Goal: Task Accomplishment & Management: Manage account settings

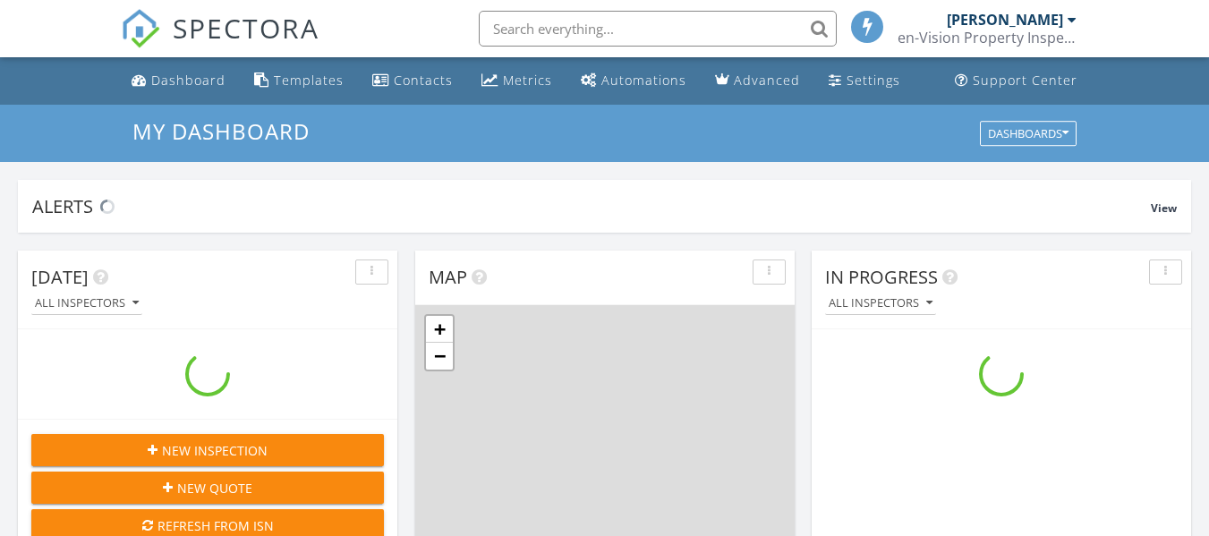
scroll to position [1657, 1237]
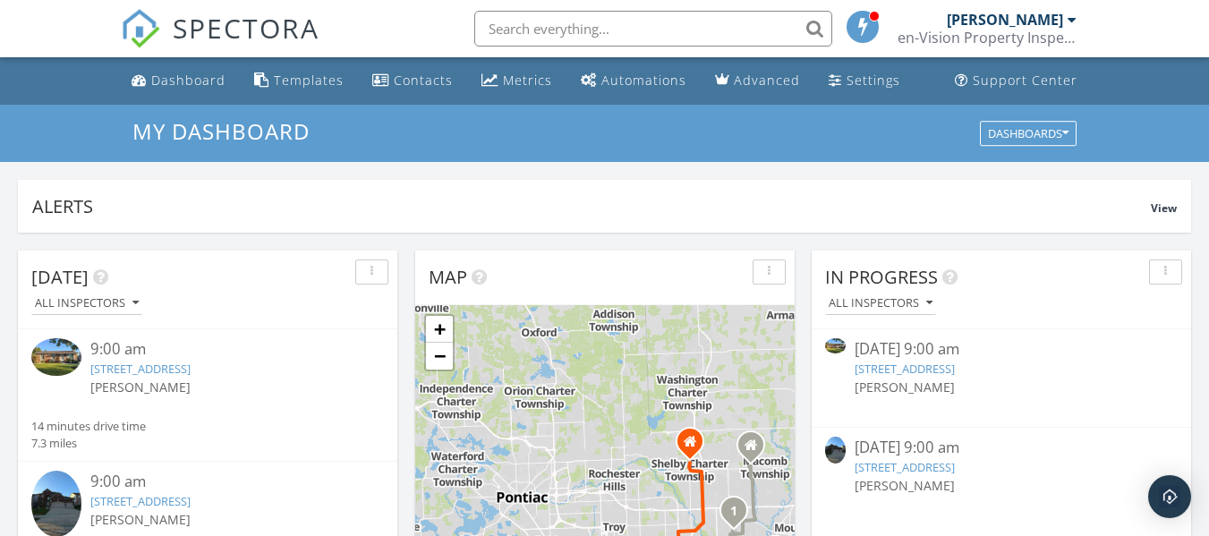
click at [955, 466] on link "5142 Trailwood Ln, Warren, MI 48092" at bounding box center [905, 467] width 100 height 16
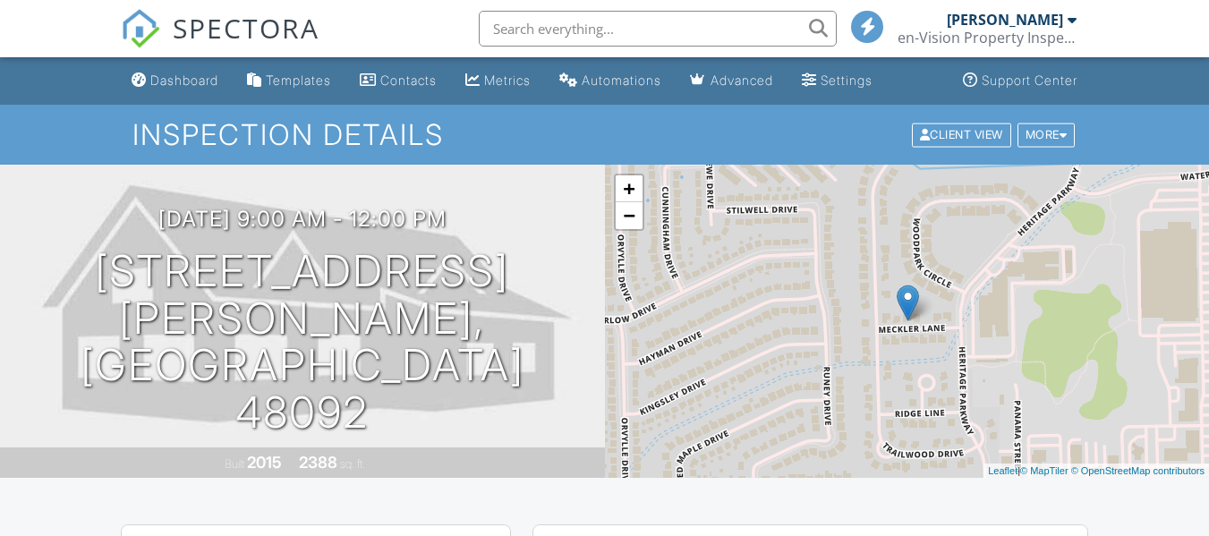
scroll to position [358, 0]
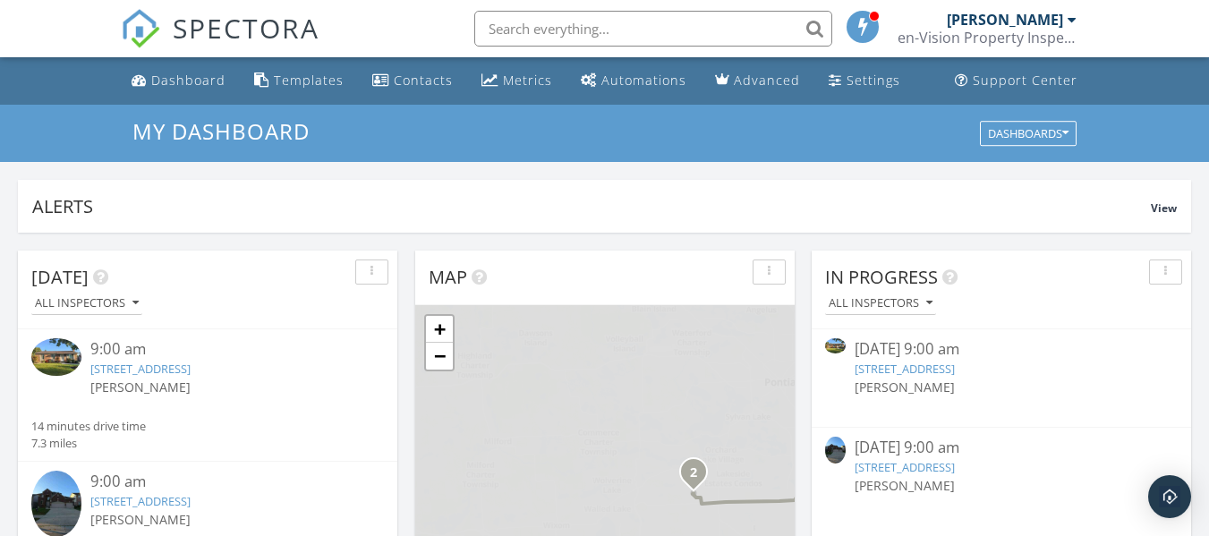
scroll to position [90, 0]
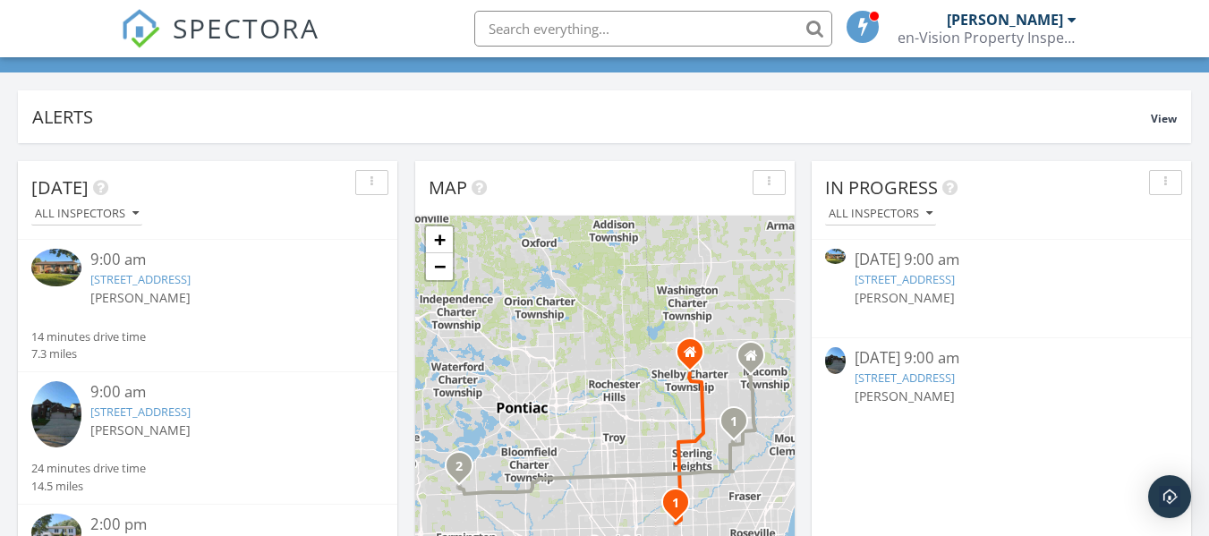
click at [955, 380] on link "5142 Trailwood Ln, Warren, MI 48092" at bounding box center [905, 378] width 100 height 16
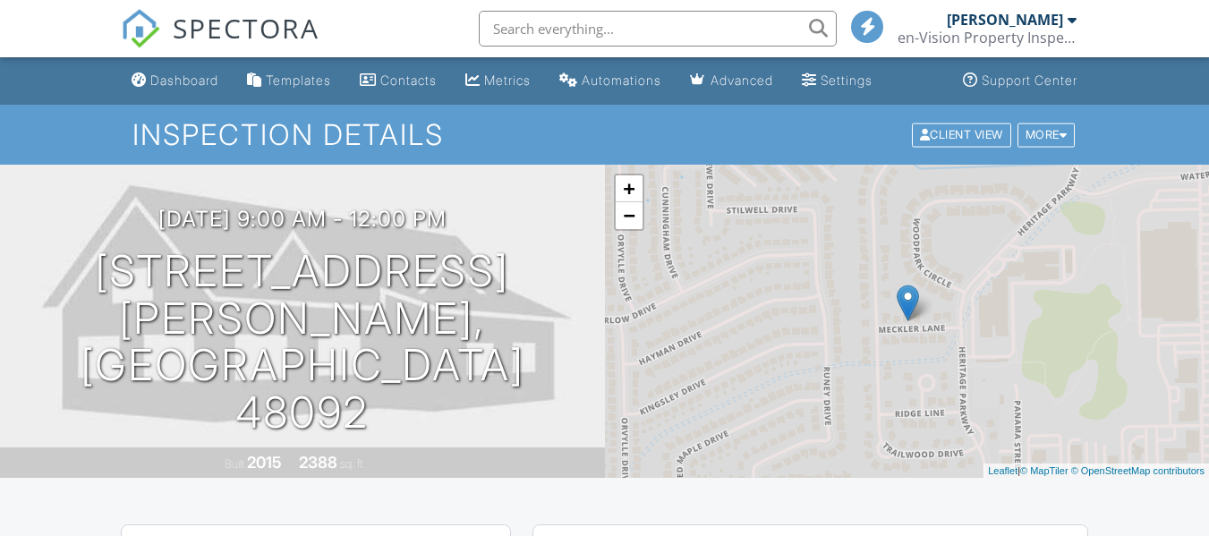
scroll to position [358, 0]
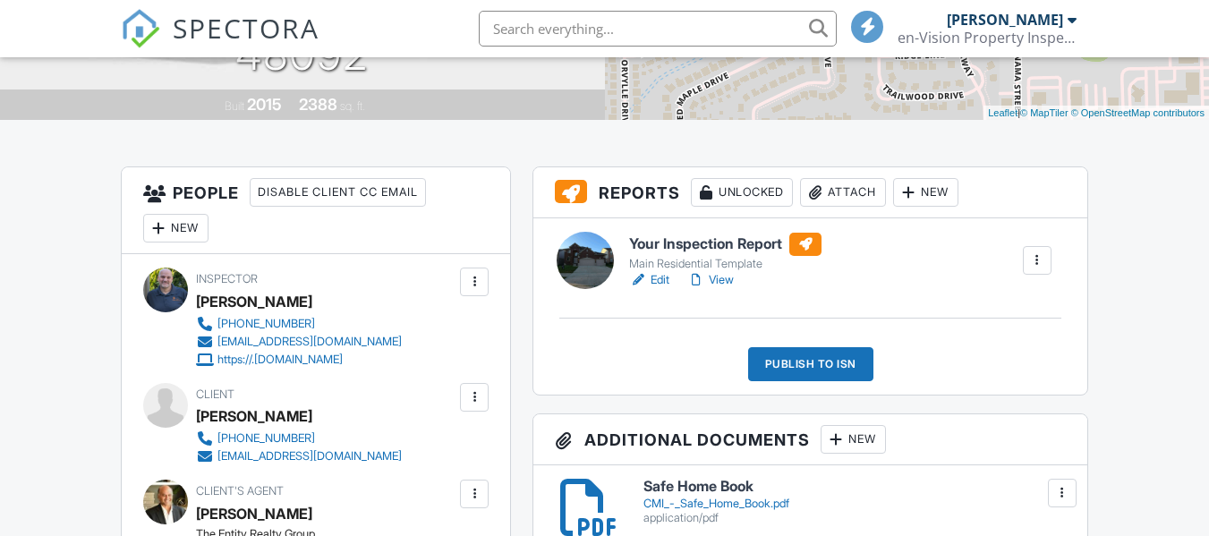
click at [813, 370] on div "Publish to ISN" at bounding box center [810, 364] width 125 height 34
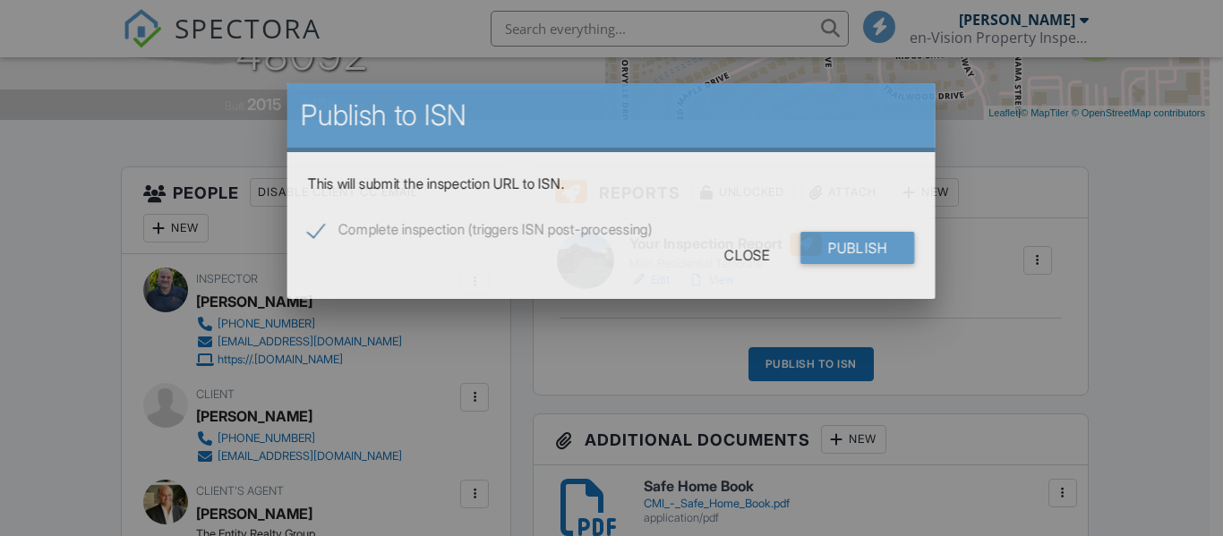
scroll to position [0, 0]
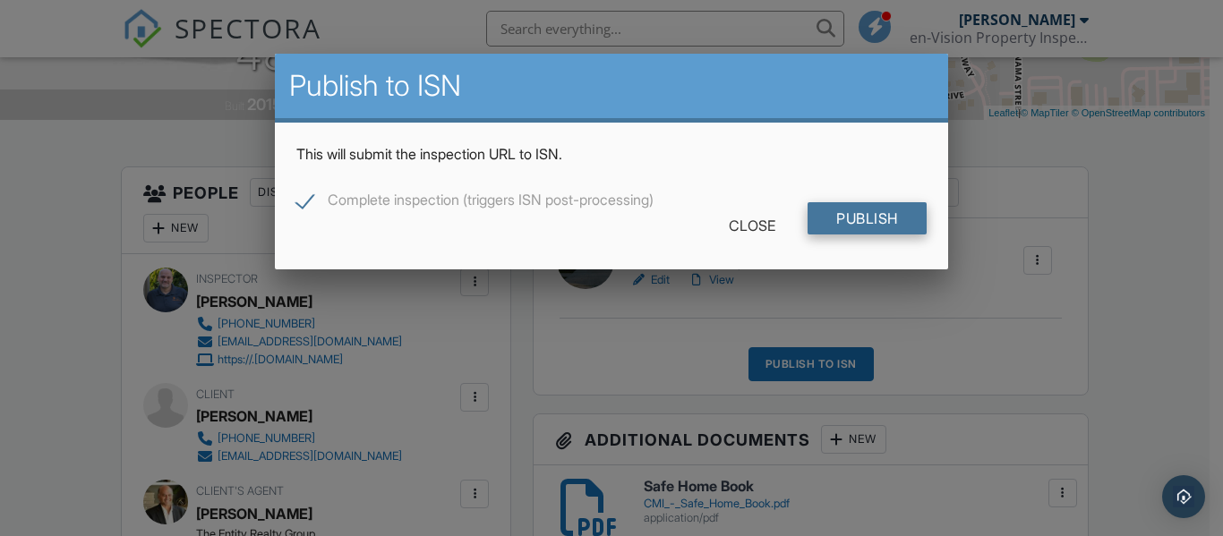
click at [860, 223] on input "Publish" at bounding box center [867, 218] width 119 height 32
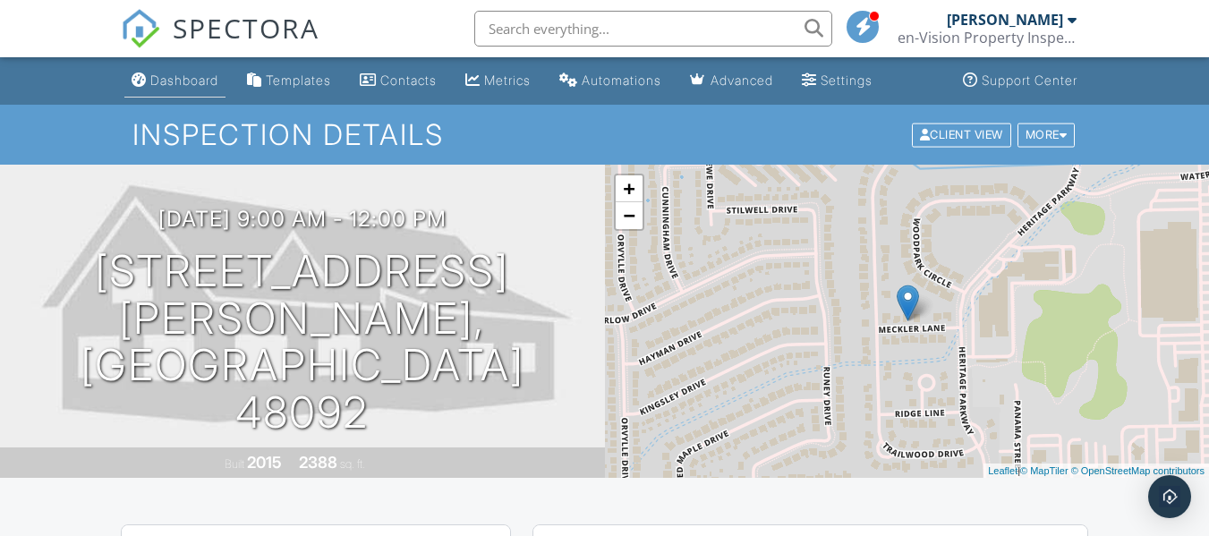
click at [185, 86] on div "Dashboard" at bounding box center [184, 80] width 68 height 15
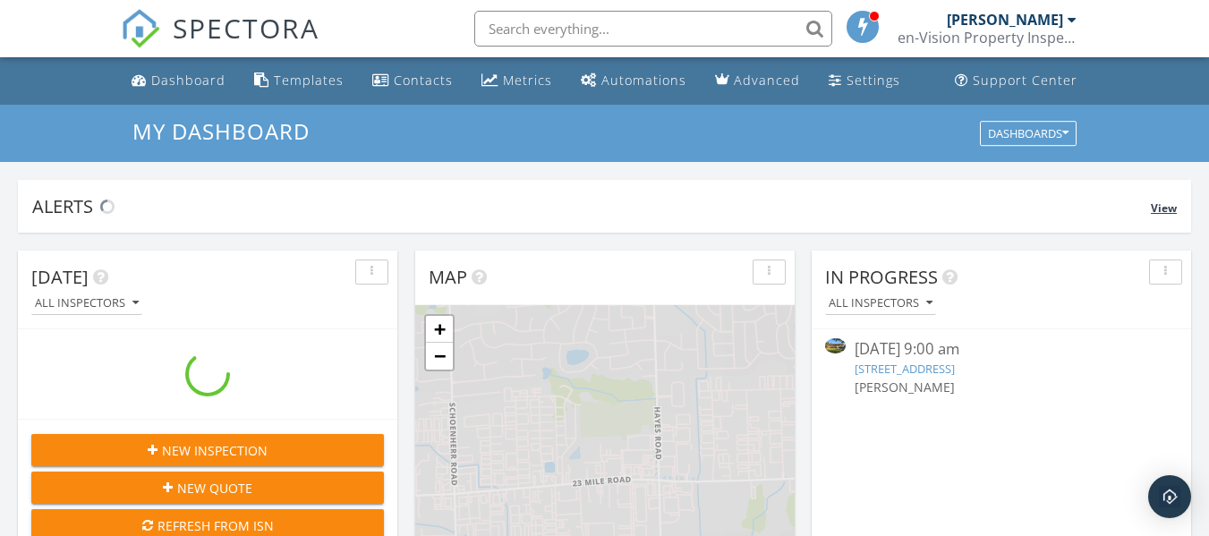
scroll to position [1657, 1237]
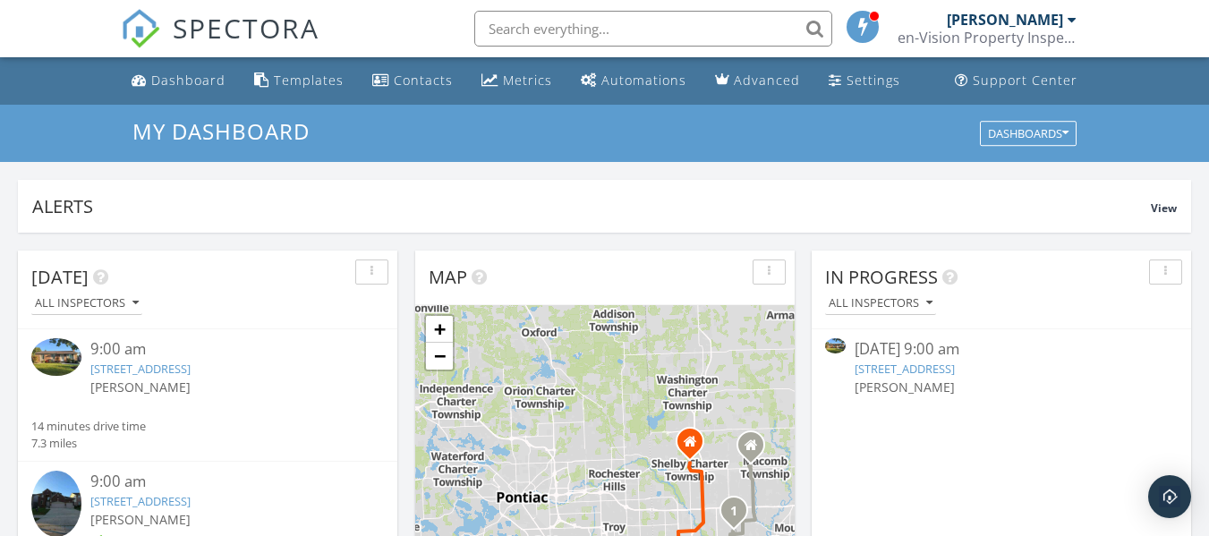
click at [955, 371] on link "15715 Zichi St, Clinton Township, MI 48038" at bounding box center [905, 369] width 100 height 16
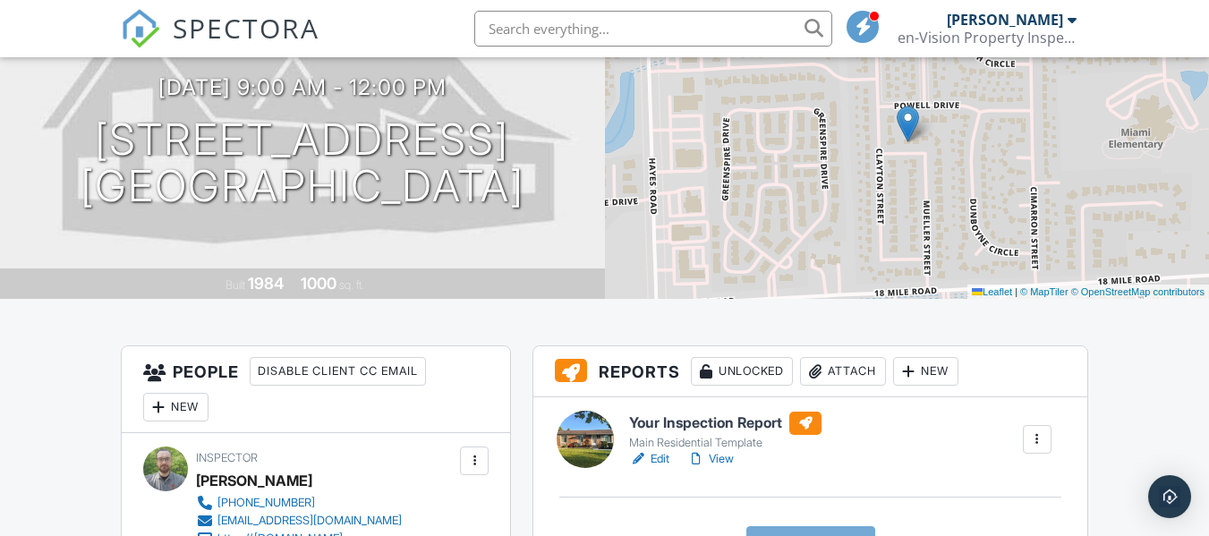
scroll to position [269, 0]
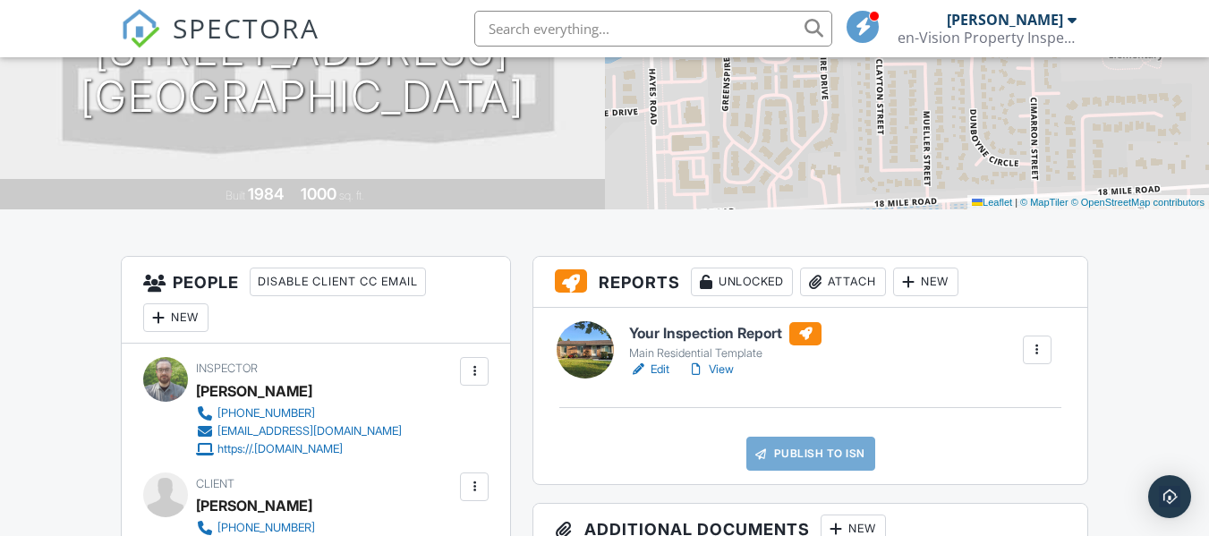
click at [667, 368] on link "Edit" at bounding box center [649, 370] width 40 height 18
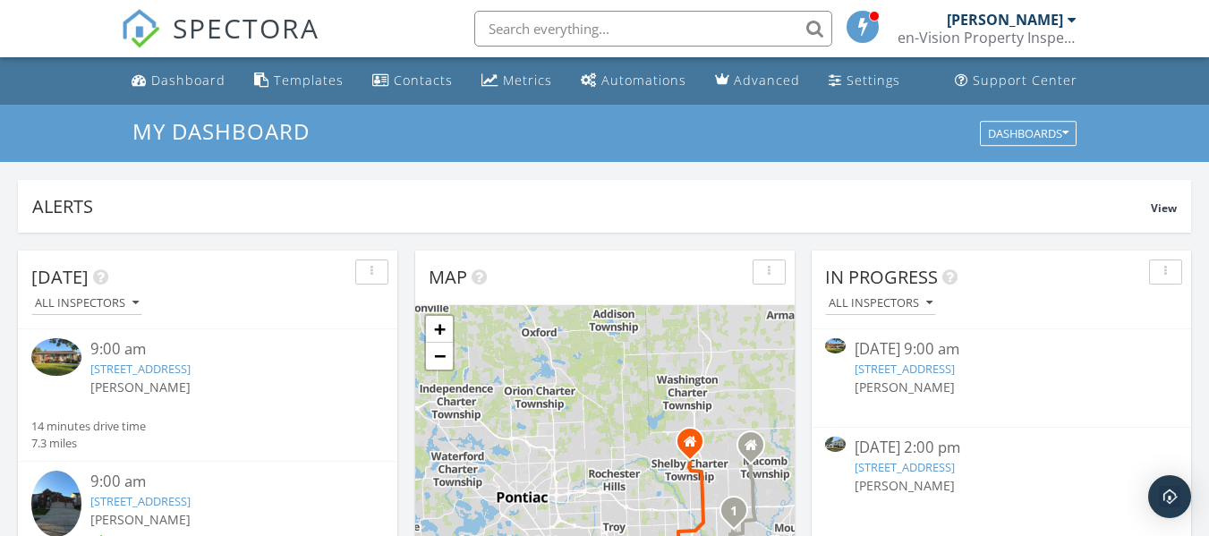
scroll to position [90, 0]
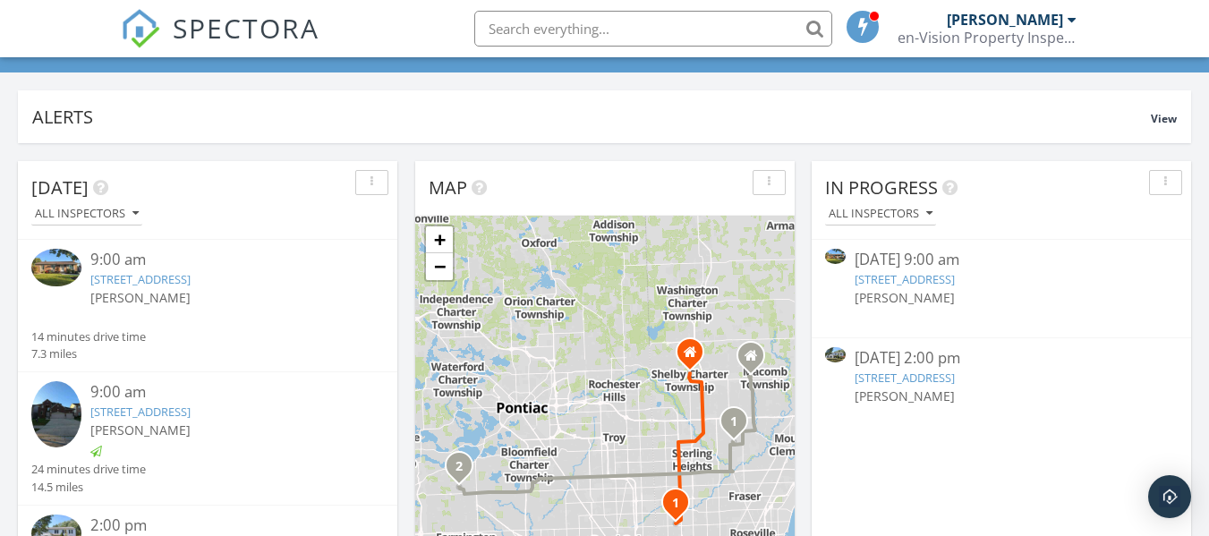
click at [955, 380] on link "[STREET_ADDRESS]" at bounding box center [905, 378] width 100 height 16
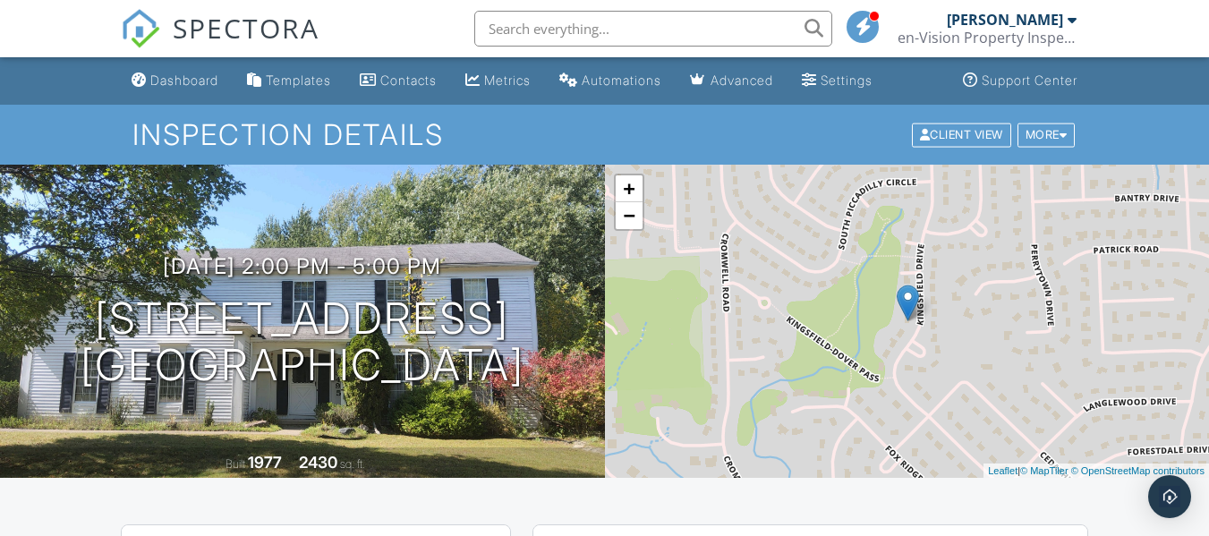
scroll to position [269, 0]
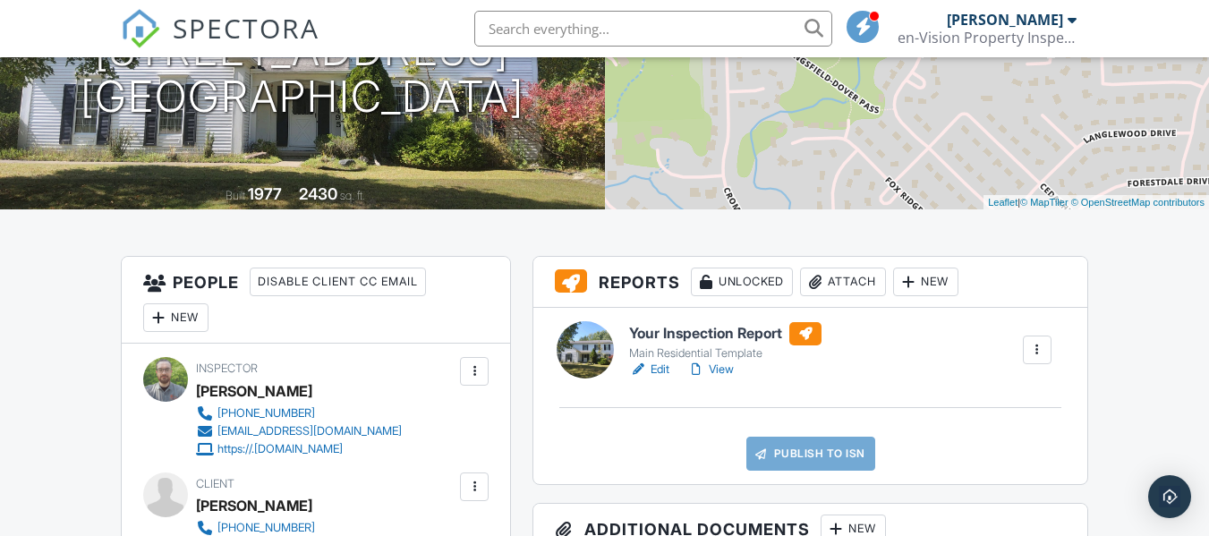
click at [667, 372] on link "Edit" at bounding box center [649, 370] width 40 height 18
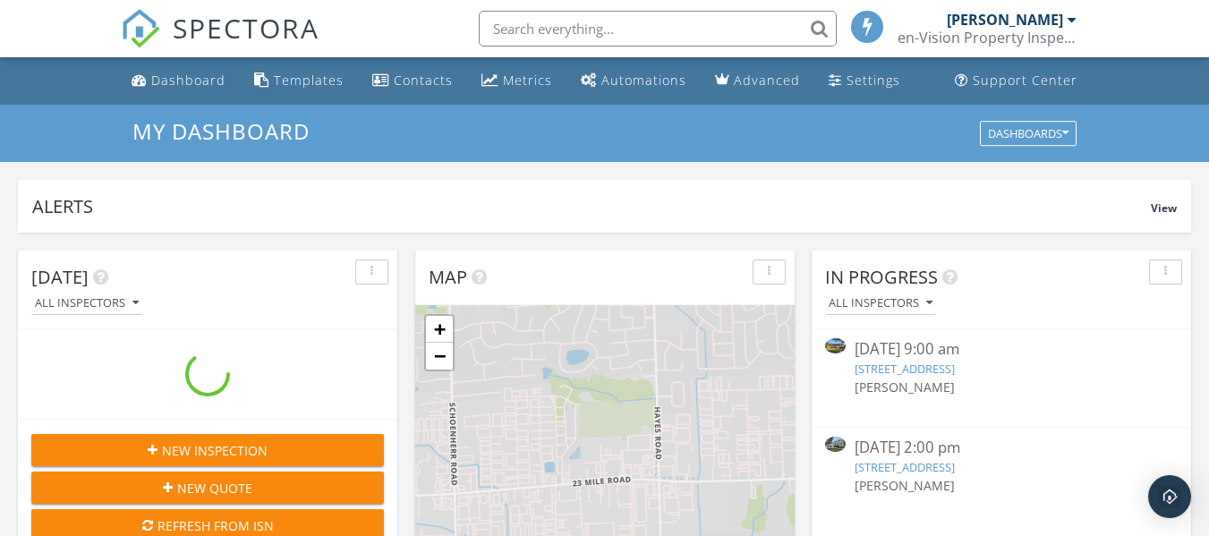
scroll to position [1657, 1237]
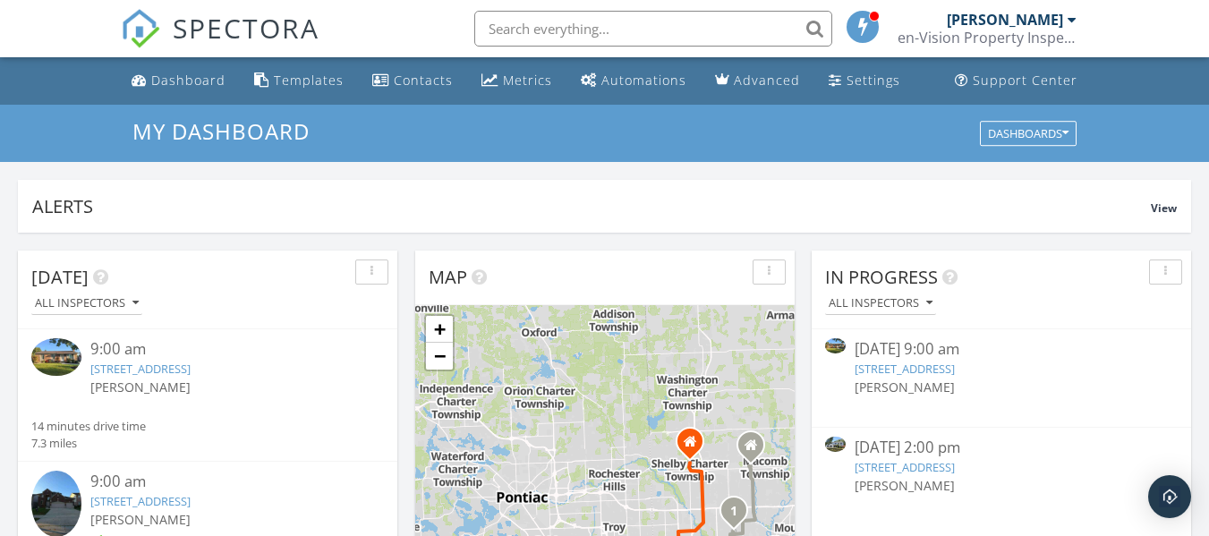
click at [955, 370] on link "[STREET_ADDRESS]" at bounding box center [905, 369] width 100 height 16
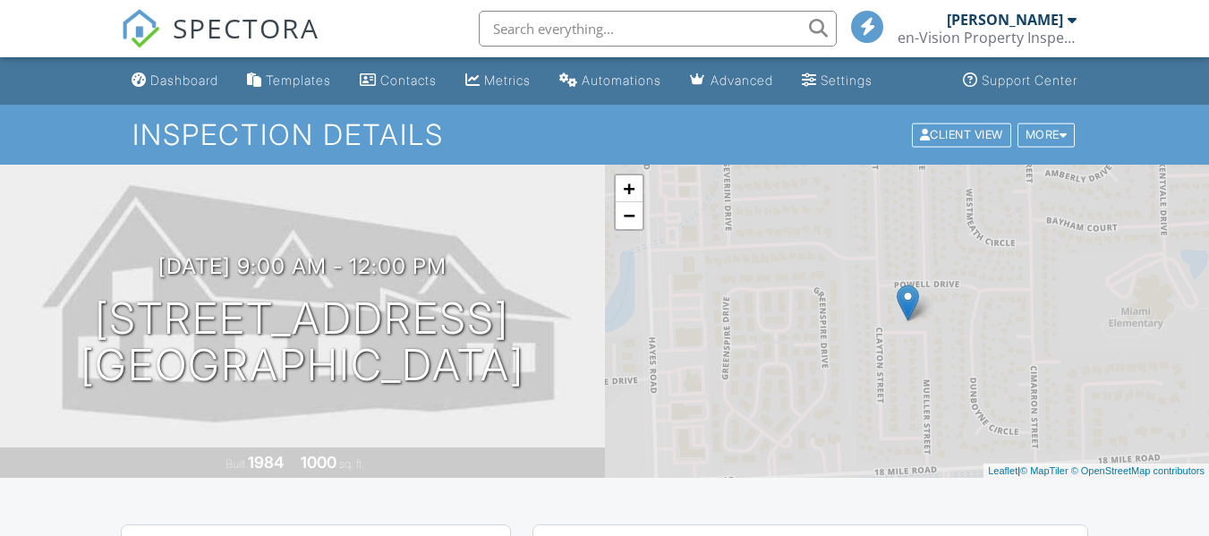
scroll to position [269, 0]
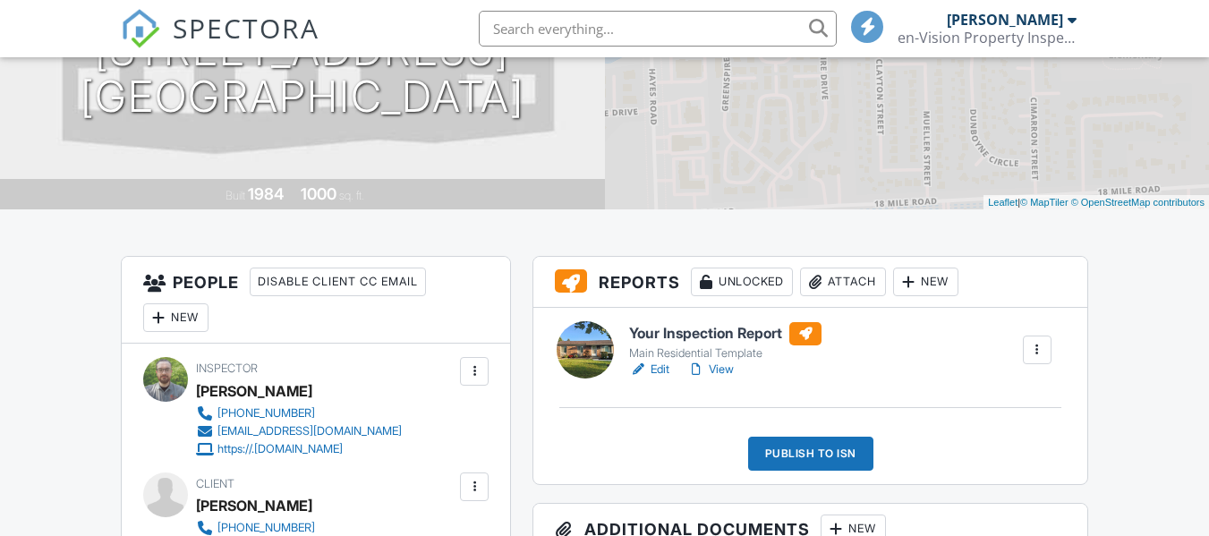
click at [661, 373] on link "Edit" at bounding box center [649, 370] width 40 height 18
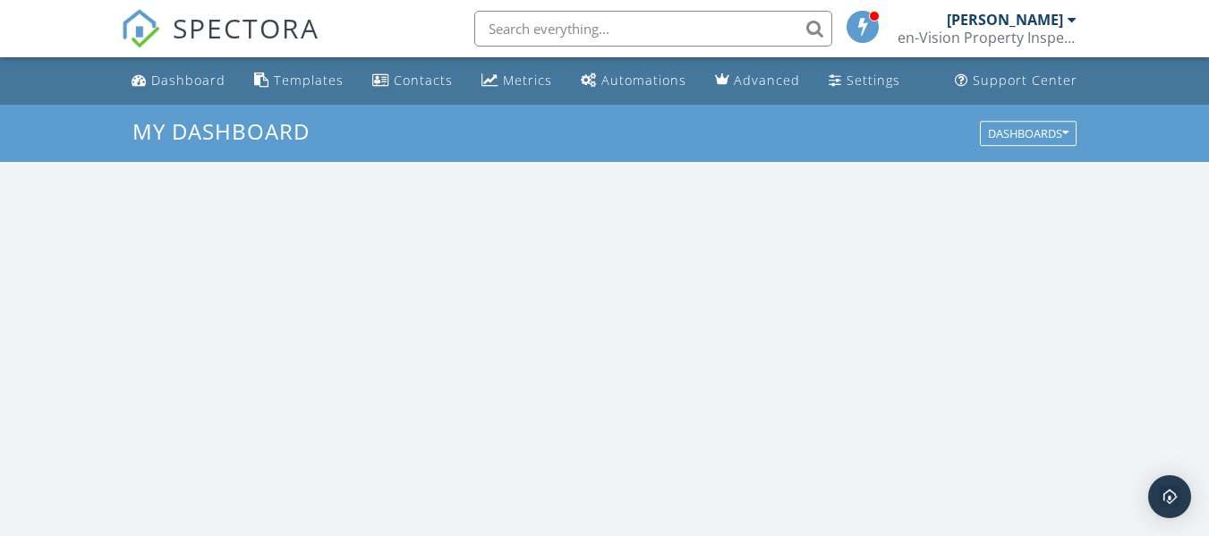
scroll to position [1657, 1237]
